Goal: Check status: Check status

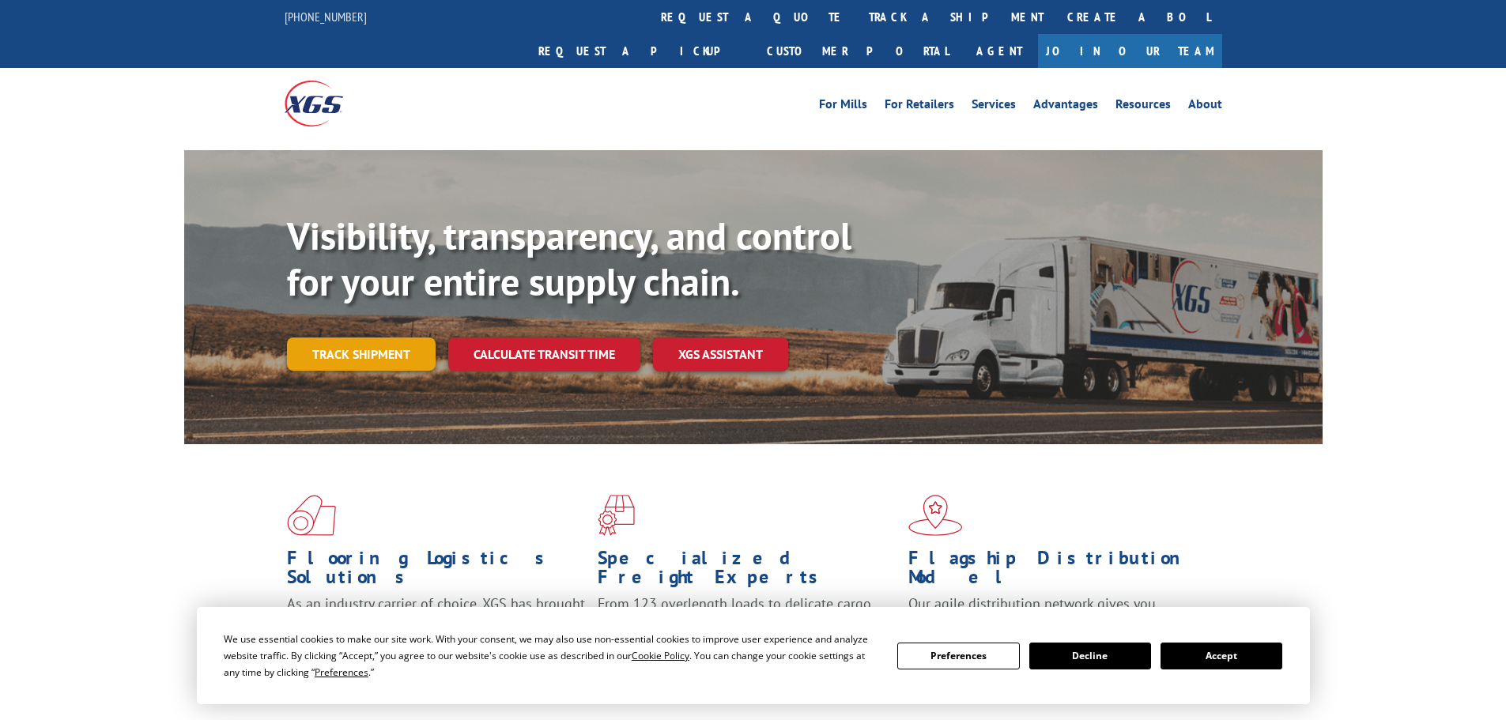
click at [374, 338] on link "Track shipment" at bounding box center [361, 354] width 149 height 33
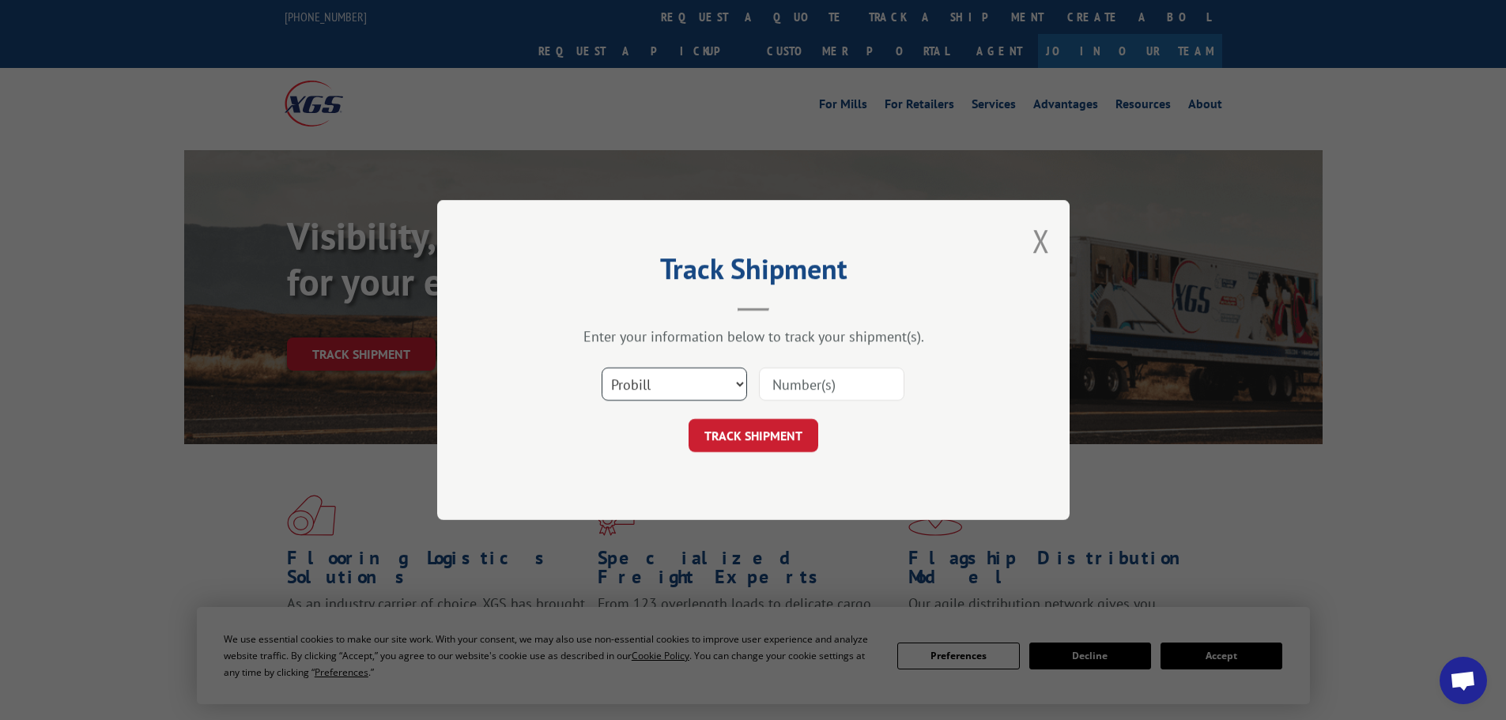
click at [688, 390] on select "Select category... Probill BOL PO" at bounding box center [674, 384] width 145 height 33
select select "bol"
click at [602, 368] on select "Select category... Probill BOL PO" at bounding box center [674, 384] width 145 height 33
click at [822, 379] on input at bounding box center [831, 384] width 145 height 33
type input "6200041074"
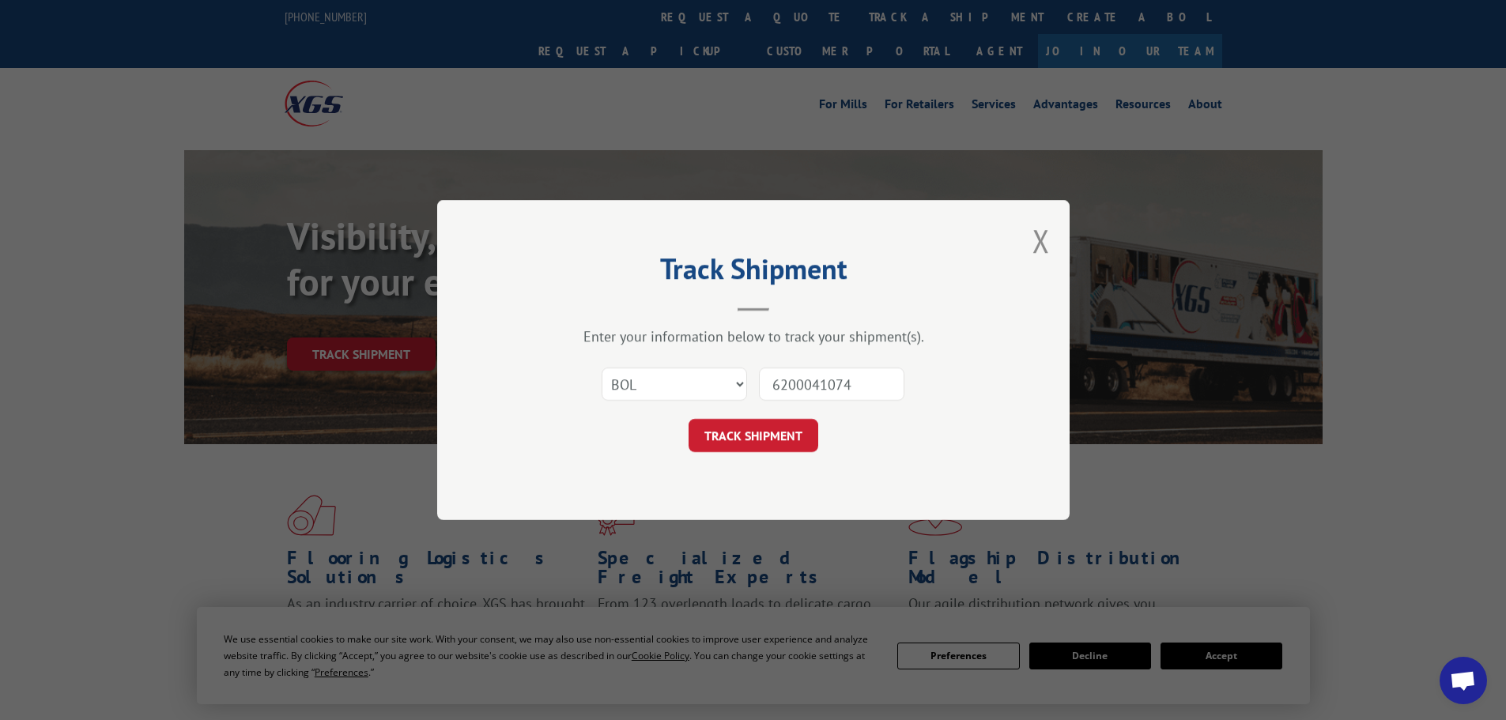
click button "TRACK SHIPMENT" at bounding box center [754, 435] width 130 height 33
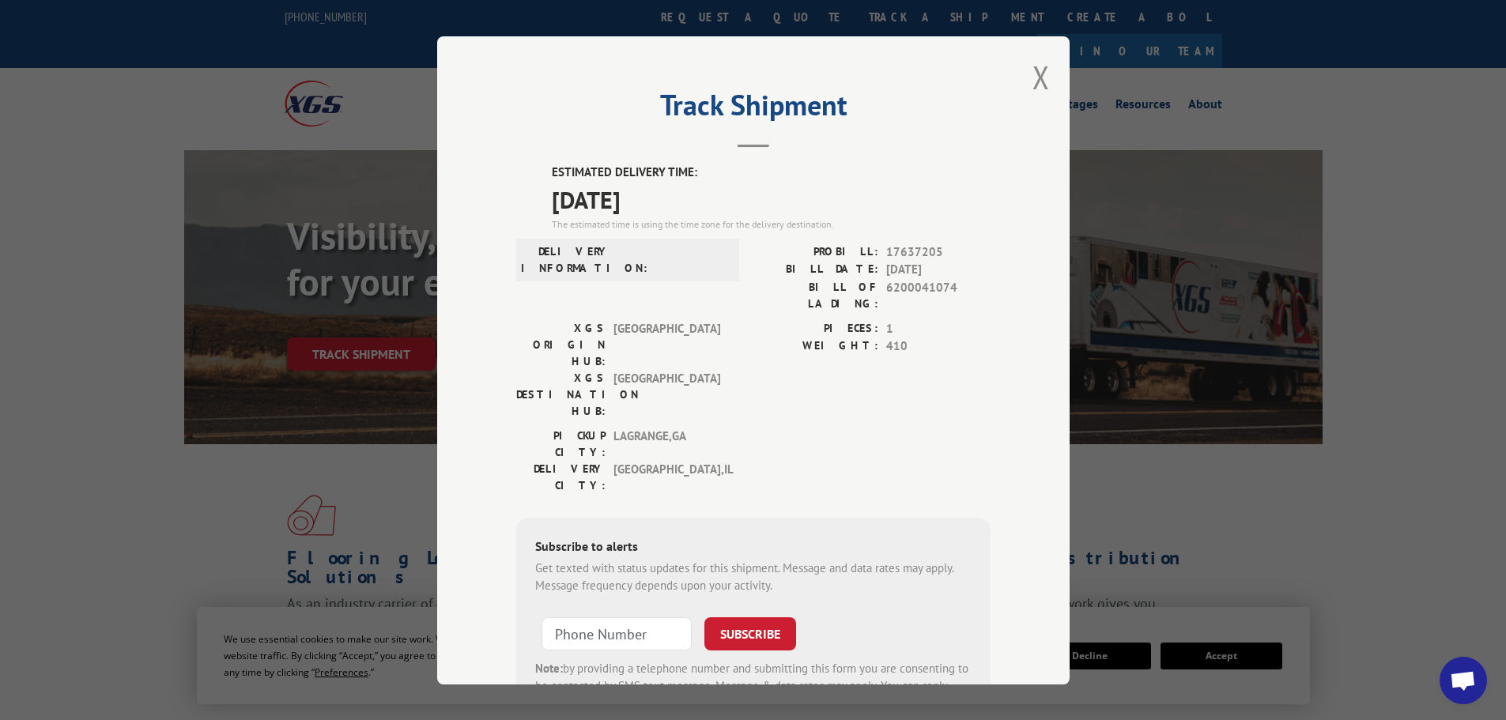
drag, startPoint x: 1397, startPoint y: 432, endPoint x: 1312, endPoint y: 436, distance: 84.7
click at [1397, 432] on div "Track Shipment ESTIMATED DELIVERY TIME: [DATE] The estimated time is using the …" at bounding box center [753, 360] width 1506 height 720
click at [1034, 84] on button "Close modal" at bounding box center [1040, 77] width 17 height 42
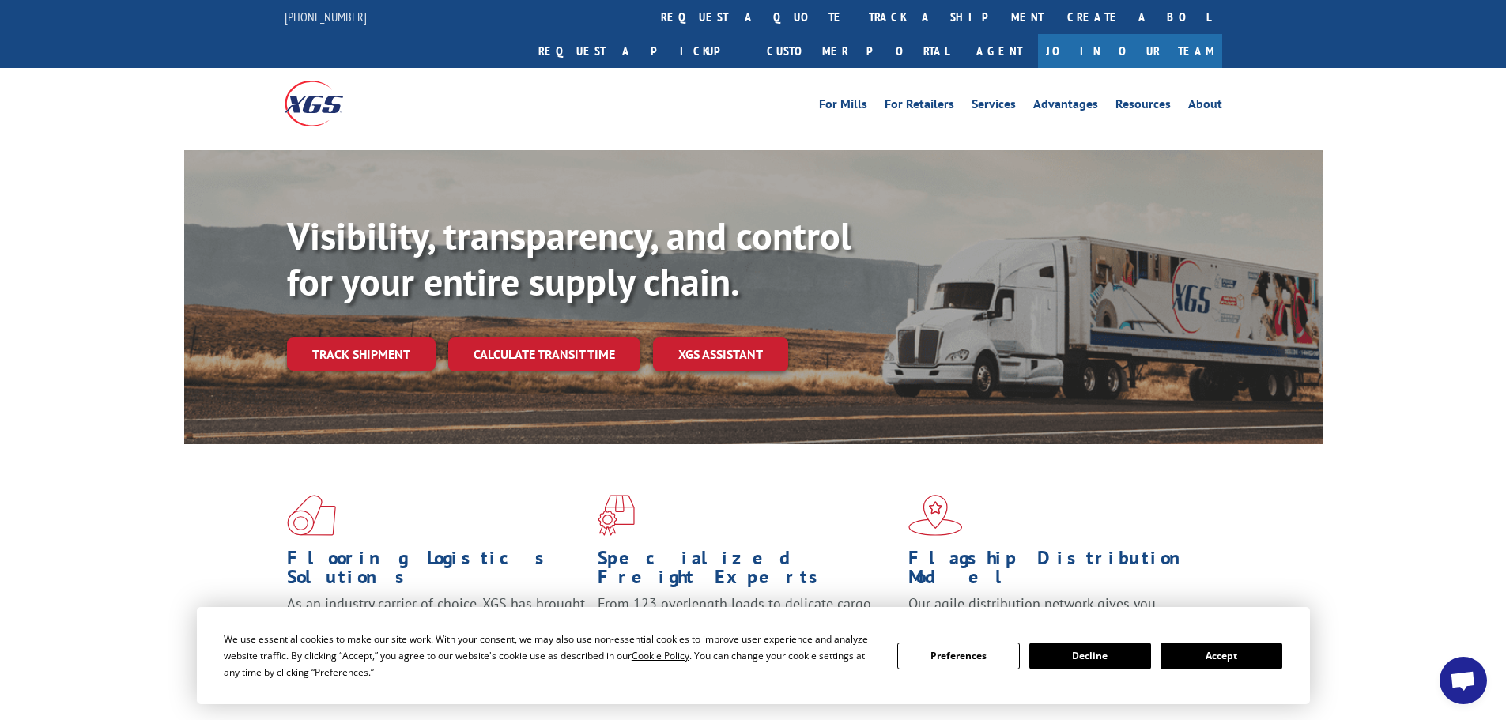
click at [937, 455] on div "Flooring Logistics Solutions As an industry carrier of choice, XGS has brought …" at bounding box center [753, 589] width 1138 height 290
click at [1217, 673] on div "We use essential cookies to make our site work. With your consent, we may also …" at bounding box center [753, 656] width 1058 height 50
click at [1216, 665] on button "Accept" at bounding box center [1221, 656] width 122 height 27
